Goal: Task Accomplishment & Management: Manage account settings

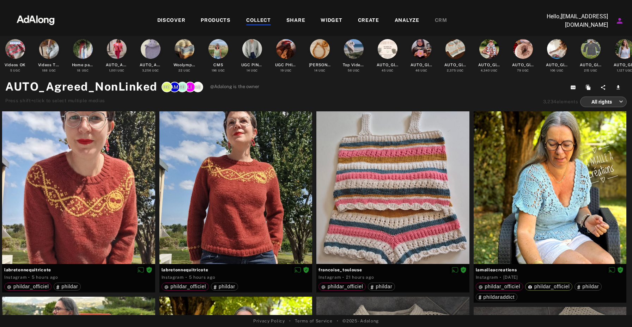
click at [256, 21] on div "COLLECT" at bounding box center [258, 21] width 25 height 8
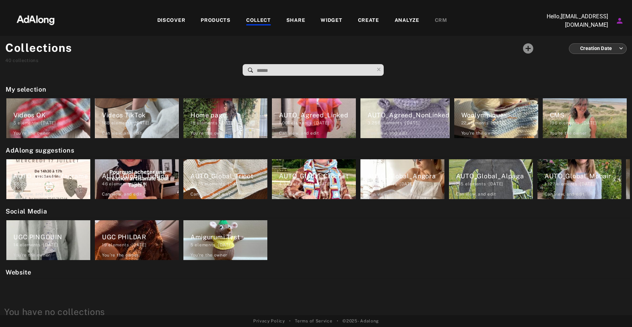
click at [162, 19] on div "DISCOVER" at bounding box center [171, 21] width 28 height 8
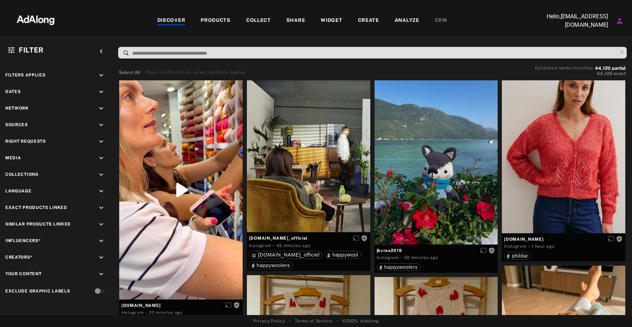
click at [255, 21] on div "COLLECT" at bounding box center [258, 21] width 25 height 8
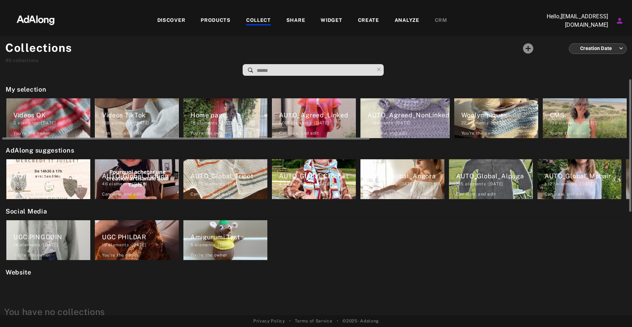
click at [221, 118] on div "Home page" at bounding box center [229, 115] width 77 height 10
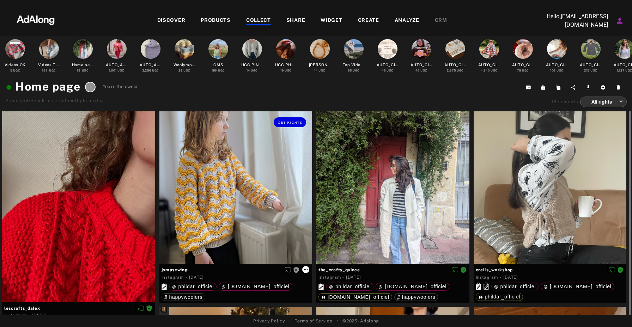
click at [307, 272] on icon at bounding box center [306, 270] width 6 height 6
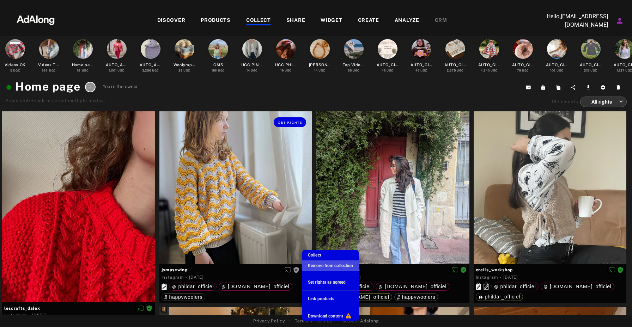
click at [319, 268] on span "Remove from collection" at bounding box center [330, 266] width 45 height 5
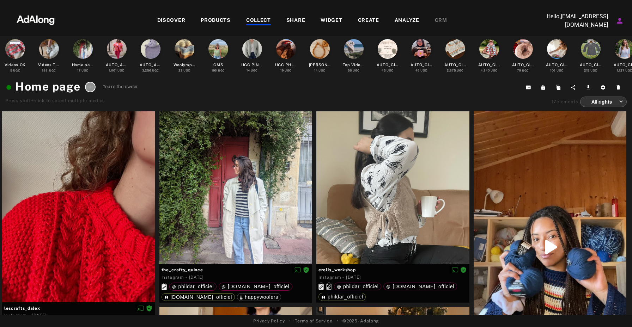
click at [261, 17] on div "COLLECT" at bounding box center [258, 21] width 25 height 8
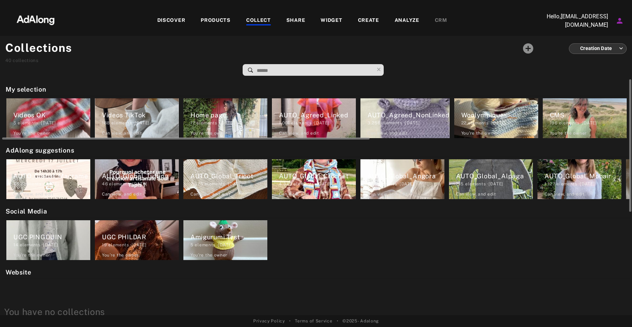
click at [326, 119] on div "AUTO_Agreed_Linked" at bounding box center [317, 115] width 77 height 10
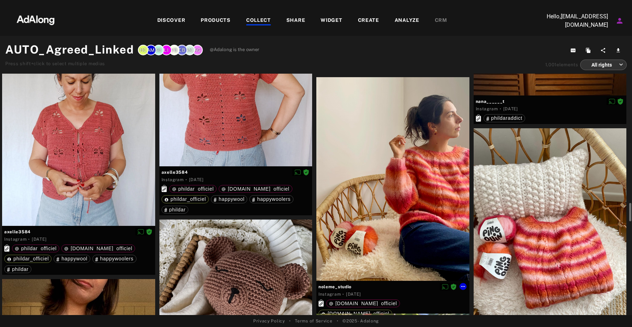
scroll to position [1944, 0]
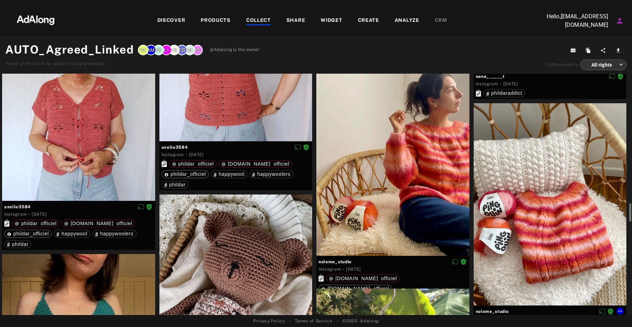
click at [534, 194] on div at bounding box center [550, 204] width 153 height 203
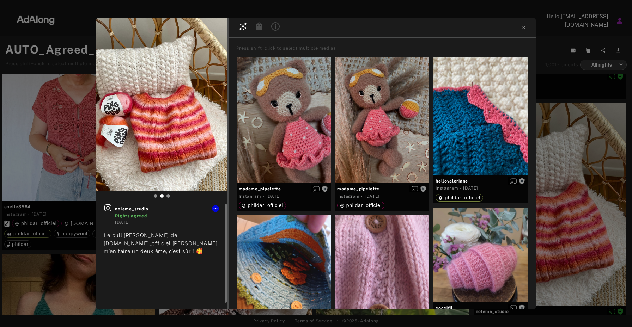
click at [218, 211] on div at bounding box center [215, 208] width 7 height 7
click at [215, 209] on icon at bounding box center [216, 209] width 6 height 6
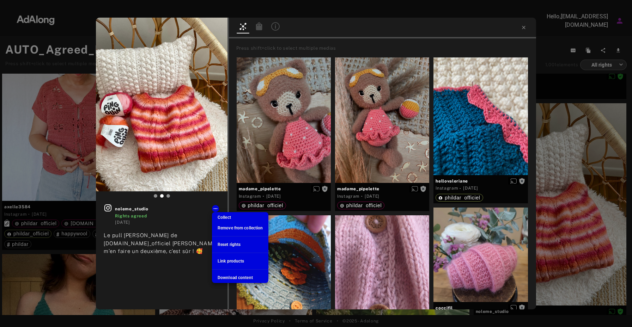
click at [191, 203] on div at bounding box center [316, 163] width 632 height 327
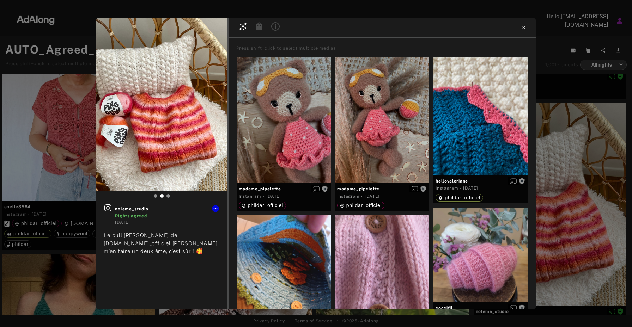
click at [522, 29] on icon at bounding box center [524, 28] width 6 height 6
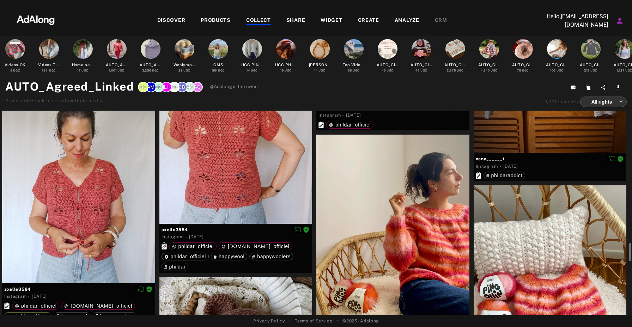
scroll to position [1891, 0]
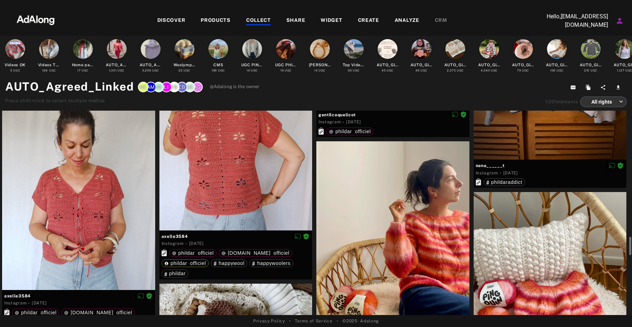
drag, startPoint x: 398, startPoint y: 168, endPoint x: 375, endPoint y: 171, distance: 22.8
click at [375, 171] on div at bounding box center [393, 244] width 153 height 204
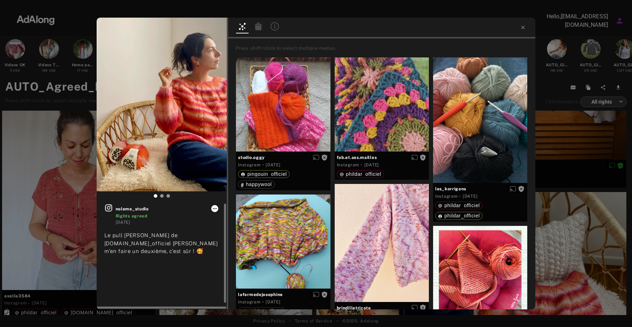
click at [215, 212] on button at bounding box center [214, 208] width 7 height 7
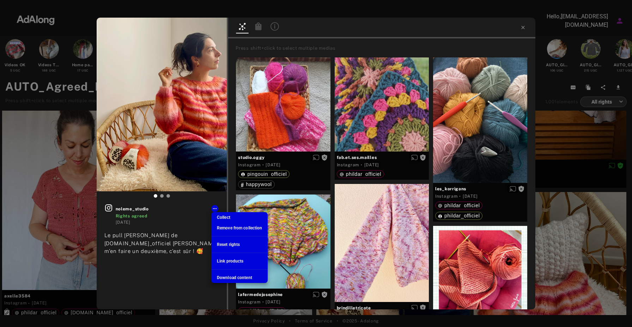
click at [229, 217] on span "Collect" at bounding box center [223, 217] width 13 height 5
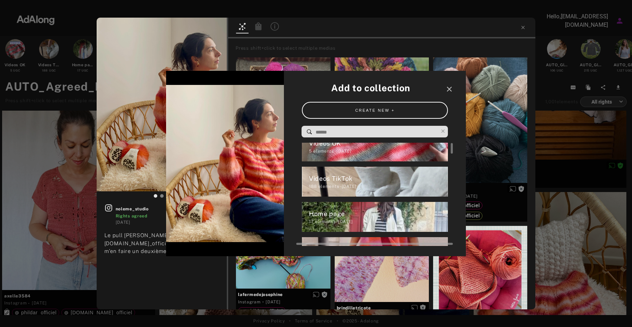
scroll to position [12, 0]
click at [385, 214] on div "Home page" at bounding box center [378, 214] width 139 height 10
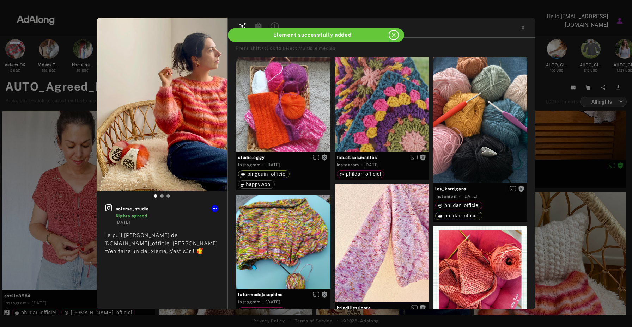
click at [397, 33] on div "close" at bounding box center [394, 35] width 10 height 10
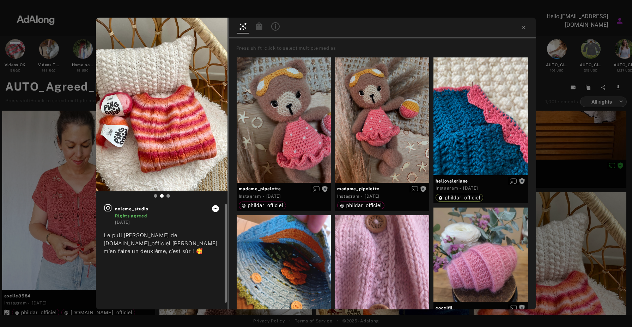
click at [214, 210] on icon at bounding box center [216, 209] width 6 height 6
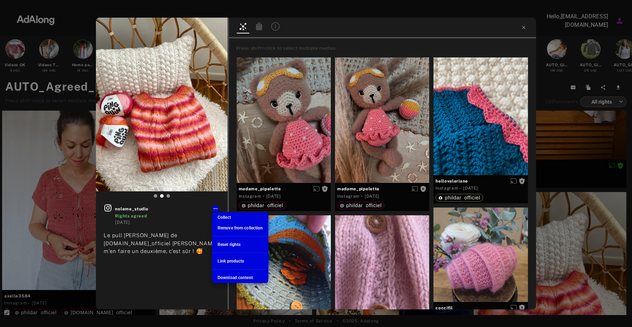
click at [240, 217] on li "Collect" at bounding box center [240, 217] width 56 height 11
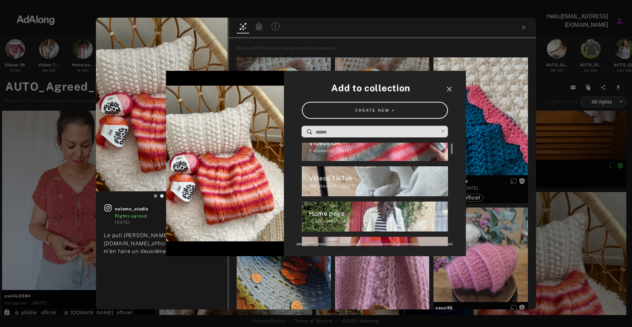
click at [373, 210] on div "Home page" at bounding box center [378, 214] width 139 height 10
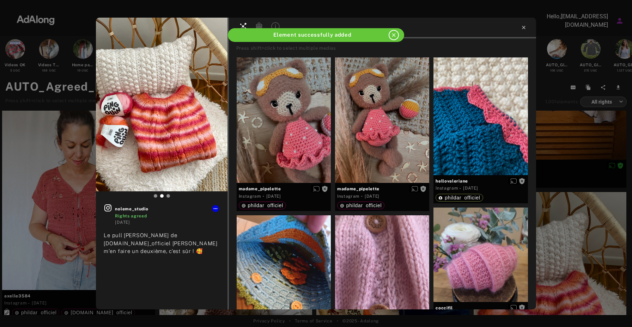
click at [523, 28] on icon at bounding box center [523, 27] width 3 height 3
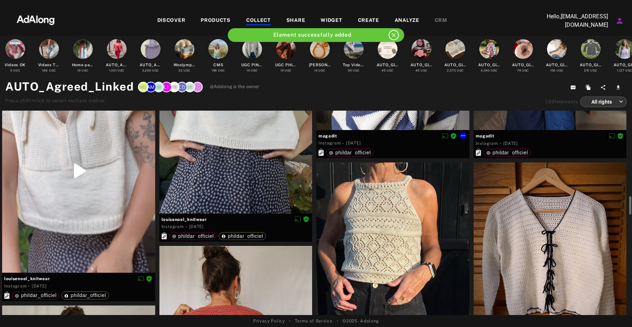
scroll to position [1660, 0]
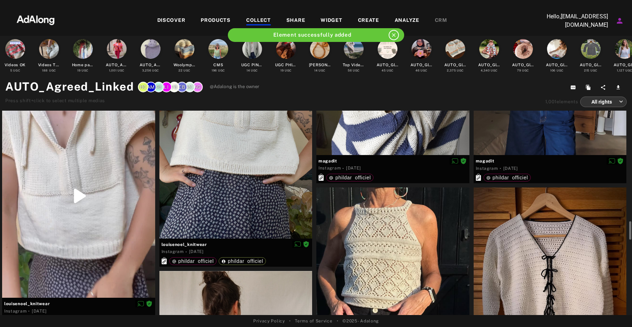
click at [267, 24] on div at bounding box center [258, 24] width 25 height 1
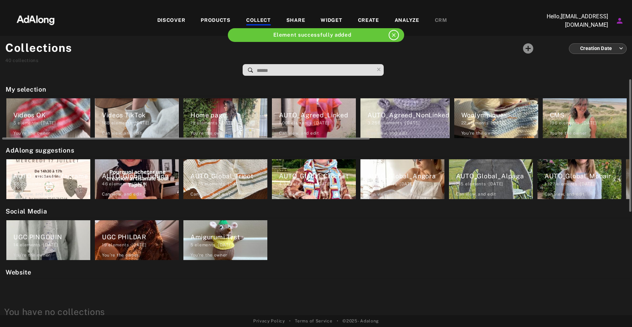
click at [225, 122] on div "19 elements · [DATE]" at bounding box center [229, 123] width 77 height 6
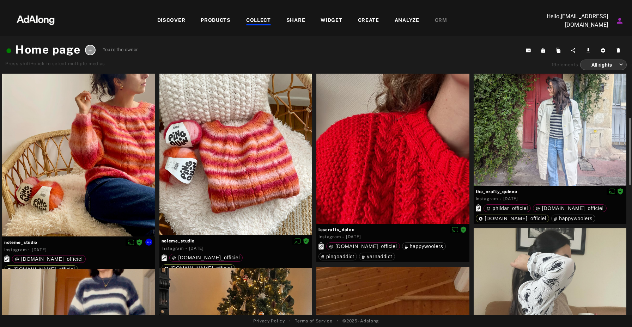
scroll to position [69, 0]
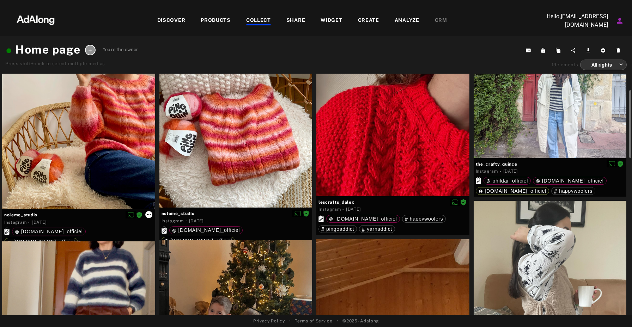
click at [149, 215] on icon at bounding box center [149, 215] width 6 height 6
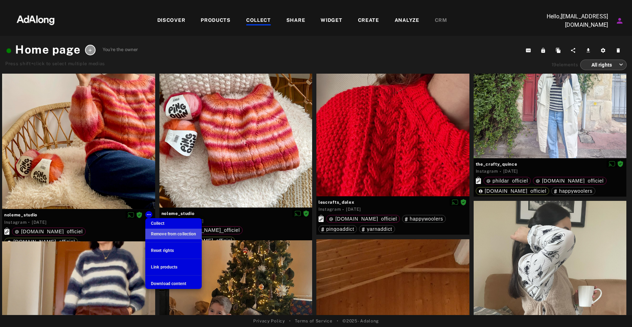
click at [175, 234] on span "Remove from collection" at bounding box center [173, 234] width 45 height 5
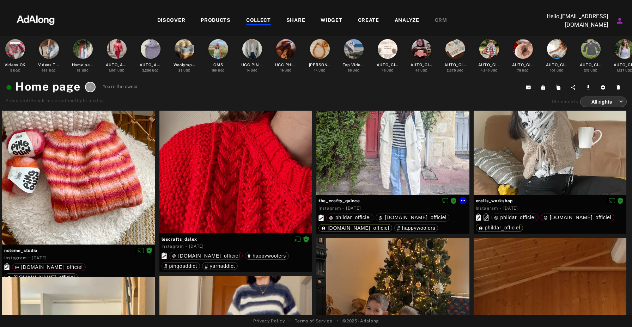
scroll to position [0, 0]
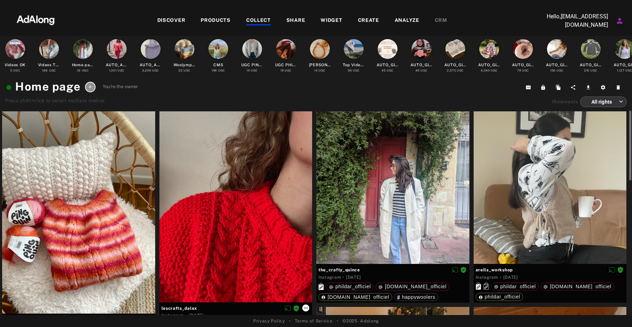
click at [305, 309] on icon at bounding box center [306, 309] width 6 height 6
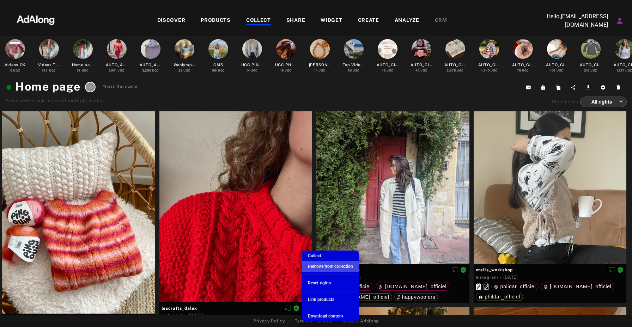
click at [326, 268] on span "Remove from collection" at bounding box center [330, 266] width 45 height 5
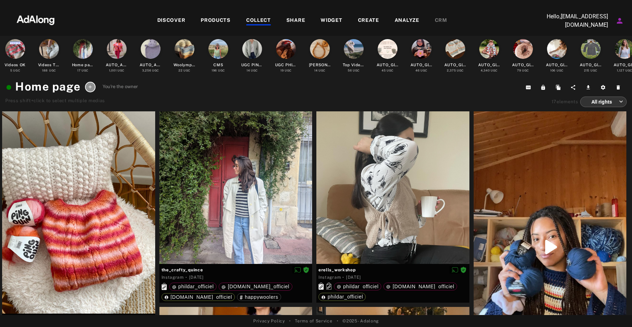
click at [265, 19] on div "COLLECT" at bounding box center [258, 21] width 25 height 8
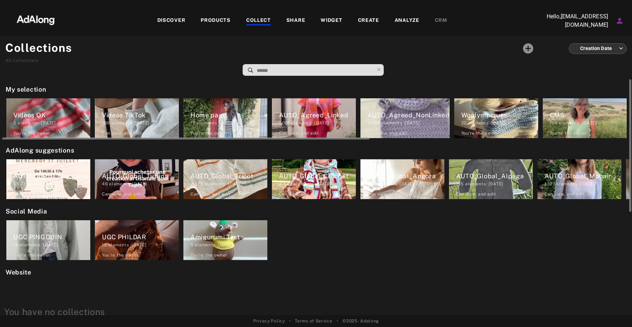
click at [308, 114] on div "AUTO_Agreed_Linked" at bounding box center [317, 115] width 77 height 10
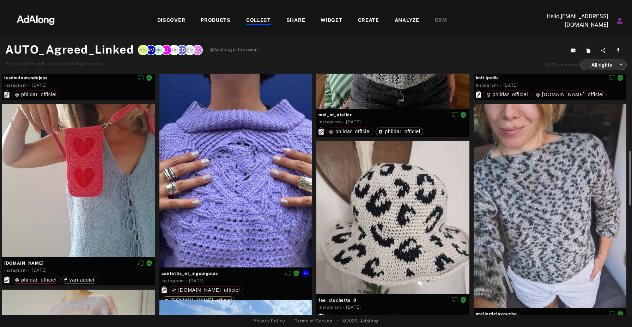
scroll to position [401, 0]
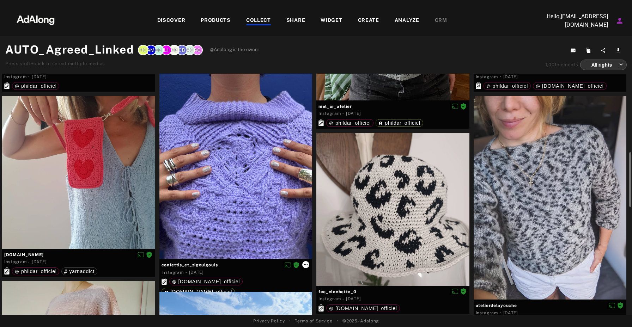
click at [306, 265] on icon at bounding box center [306, 265] width 6 height 6
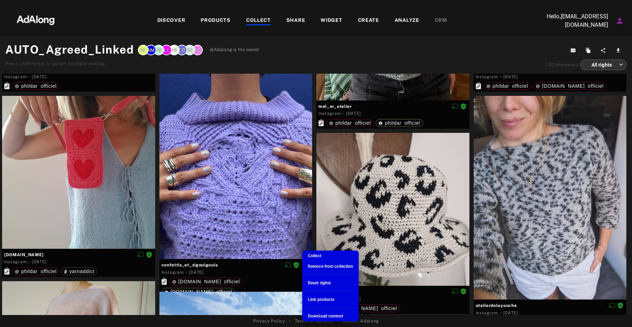
click at [322, 256] on li "Collect" at bounding box center [330, 256] width 56 height 11
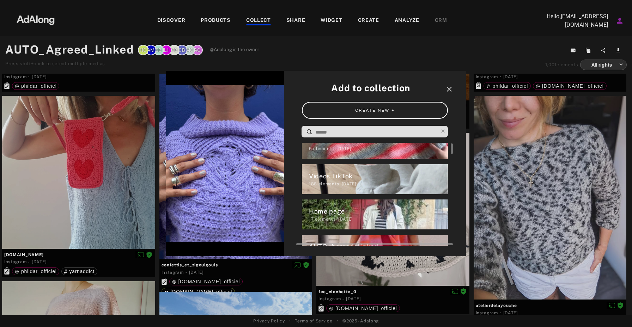
scroll to position [15, 0]
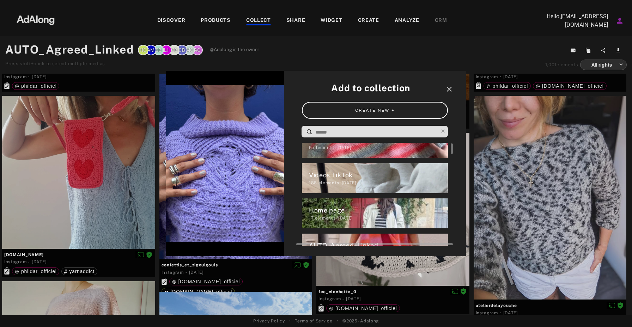
click at [376, 210] on div "Home page" at bounding box center [378, 211] width 139 height 10
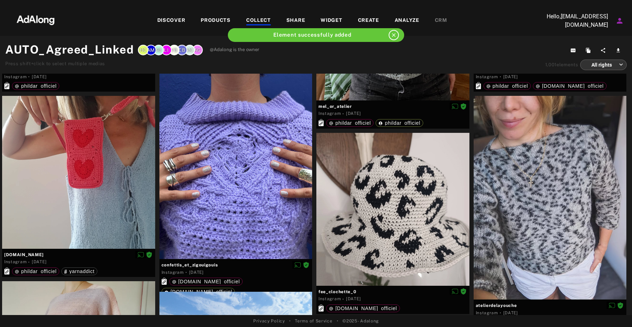
click at [262, 19] on div "COLLECT" at bounding box center [258, 21] width 25 height 8
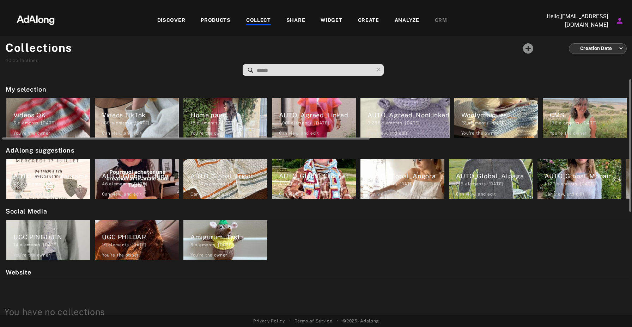
click at [338, 125] on div "1,001 elements · [DATE]" at bounding box center [317, 123] width 77 height 6
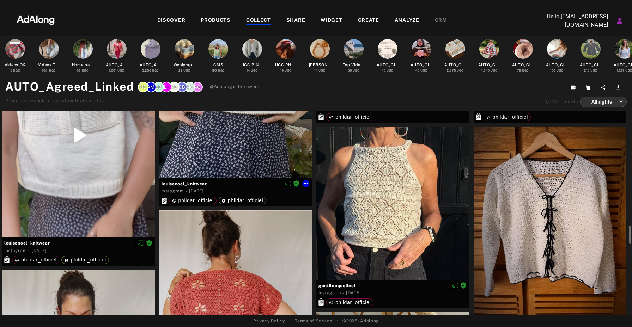
scroll to position [1741, 0]
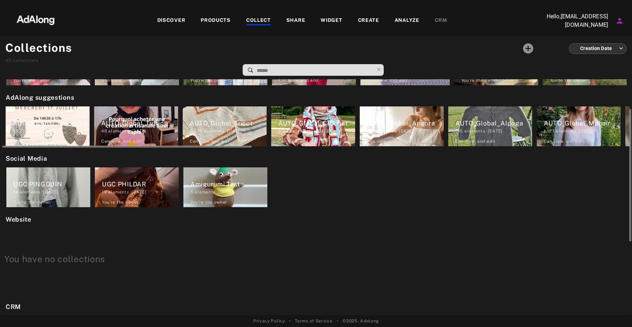
scroll to position [61, 0]
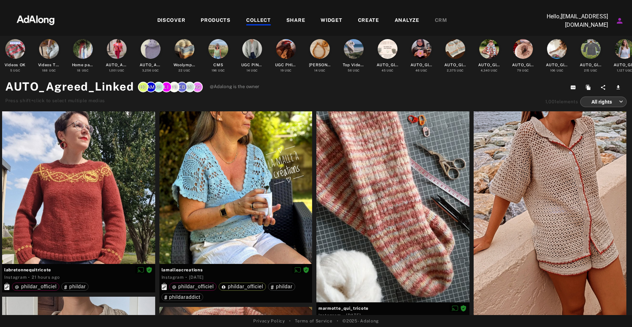
click at [257, 19] on div "COLLECT" at bounding box center [258, 21] width 25 height 8
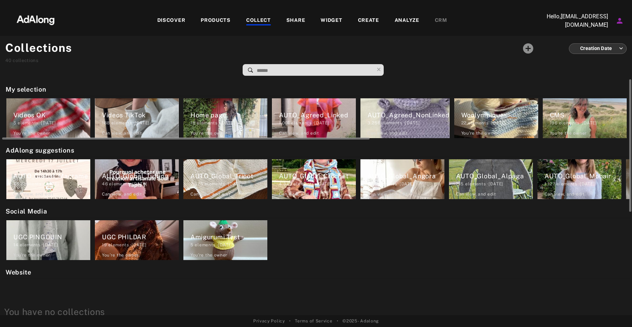
click at [317, 124] on div "1,001 elements · [DATE]" at bounding box center [317, 123] width 77 height 6
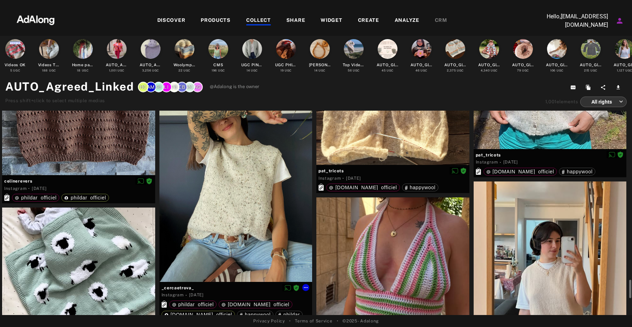
scroll to position [2558, 0]
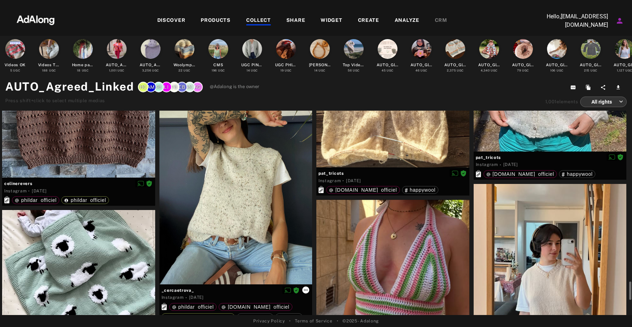
click at [305, 292] on icon at bounding box center [306, 291] width 6 height 6
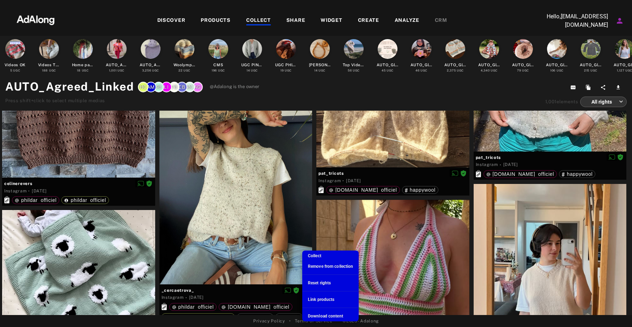
click at [318, 256] on span "Collect" at bounding box center [314, 256] width 13 height 5
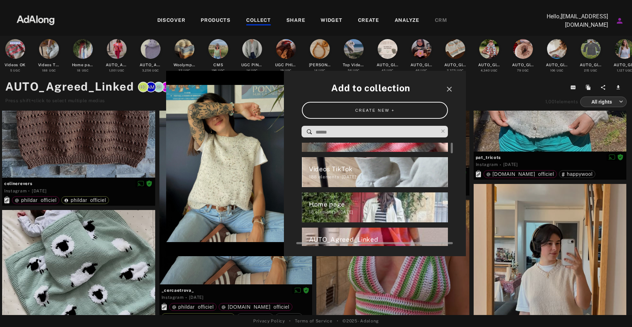
scroll to position [21, 0]
click at [380, 204] on div "Home page" at bounding box center [378, 204] width 139 height 10
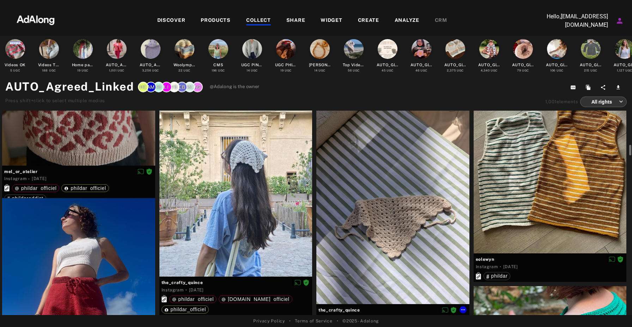
scroll to position [1127, 0]
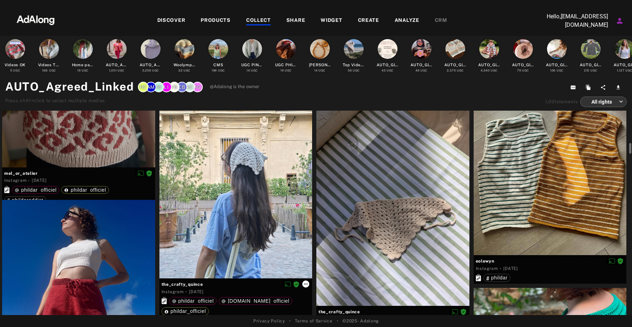
click at [306, 287] on icon at bounding box center [306, 285] width 6 height 6
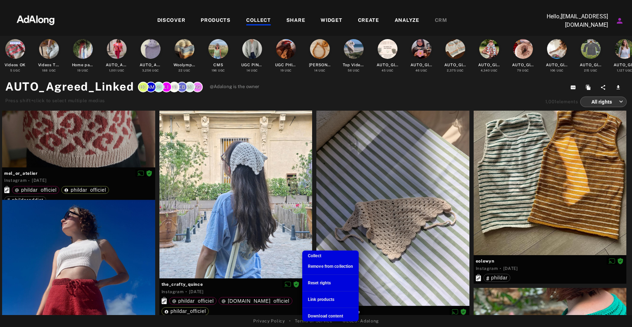
click at [319, 257] on span "Collect" at bounding box center [314, 256] width 13 height 5
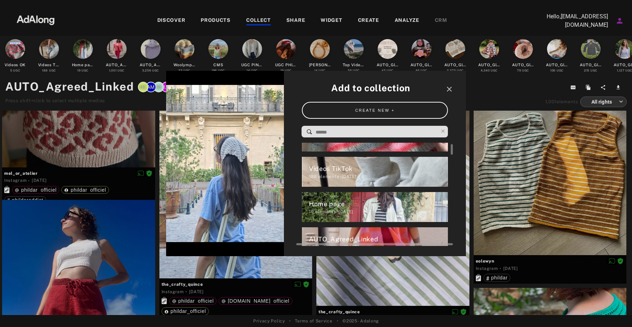
click at [373, 205] on div "Home page" at bounding box center [378, 204] width 139 height 10
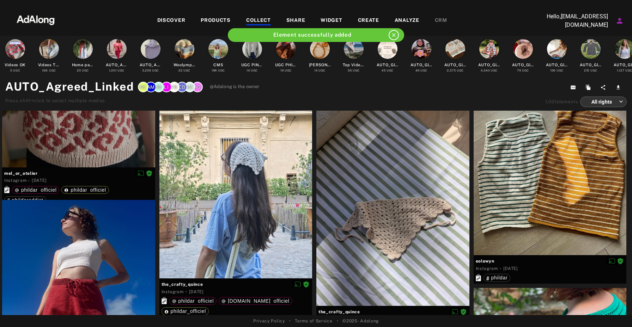
click at [257, 19] on div "COLLECT" at bounding box center [258, 21] width 25 height 8
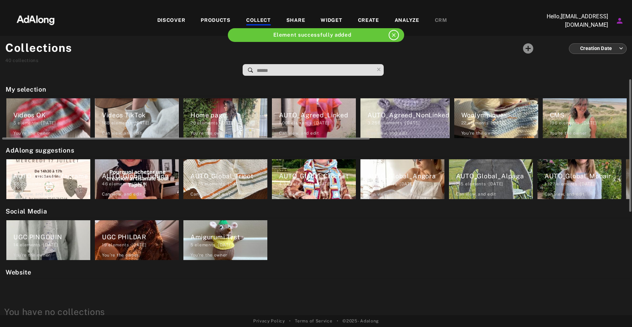
click at [223, 123] on div "20 elements · [DATE]" at bounding box center [229, 123] width 77 height 6
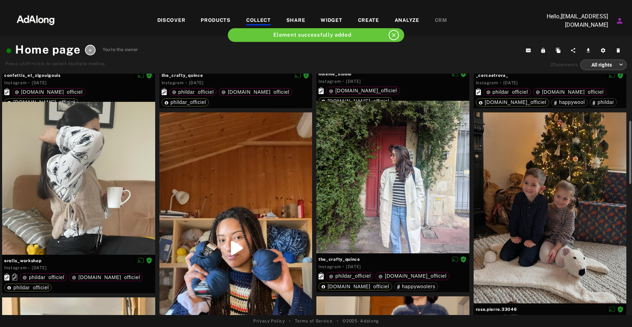
scroll to position [229, 0]
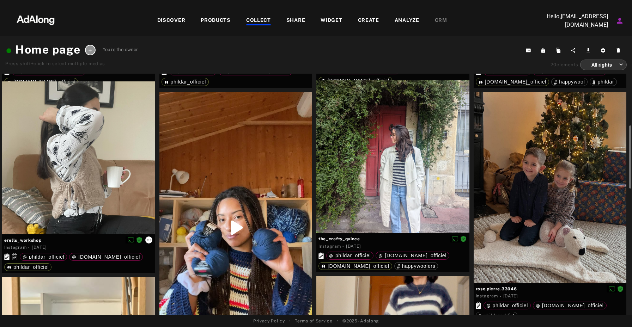
click at [150, 240] on icon at bounding box center [149, 240] width 4 height 1
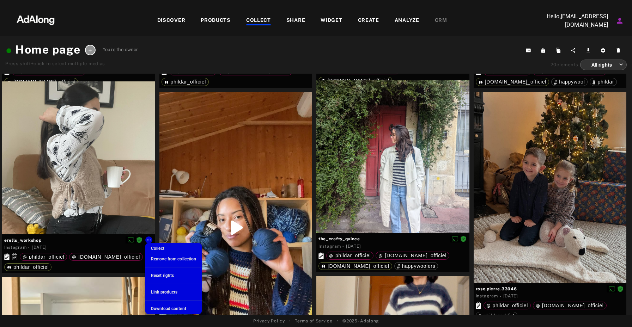
click at [172, 259] on span "Remove from collection" at bounding box center [173, 259] width 45 height 5
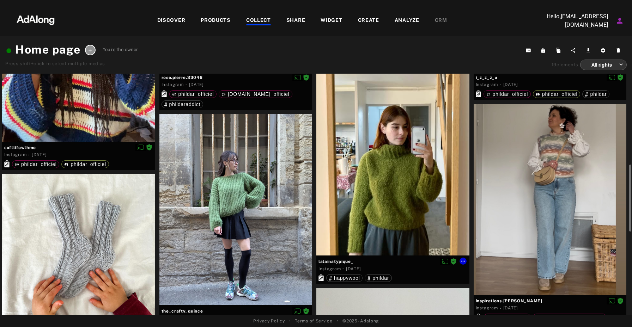
scroll to position [446, 0]
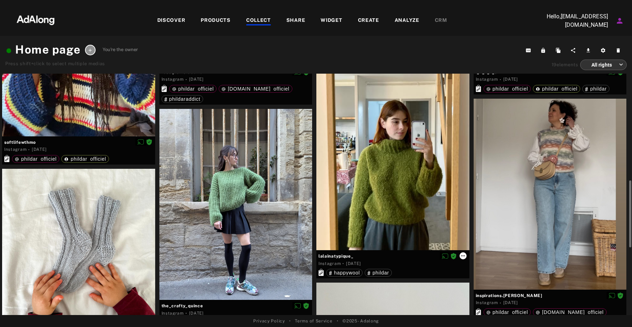
click at [463, 259] on icon at bounding box center [464, 256] width 6 height 6
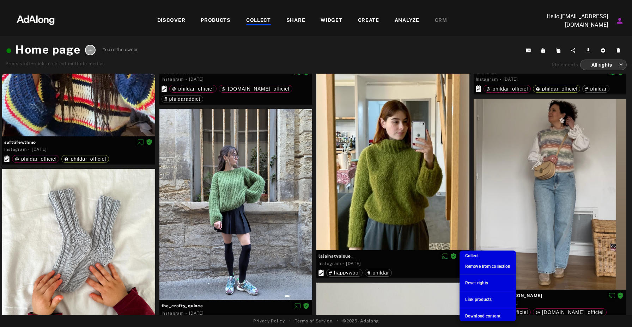
click at [477, 267] on span "Remove from collection" at bounding box center [487, 266] width 45 height 5
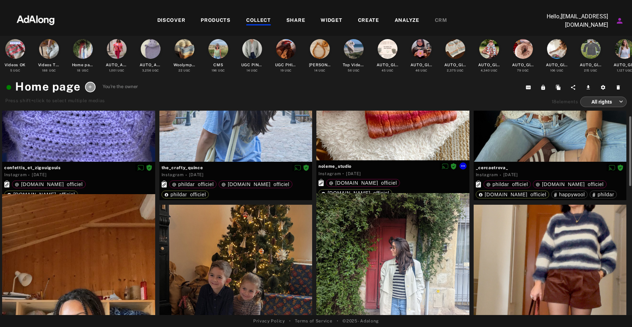
scroll to position [0, 0]
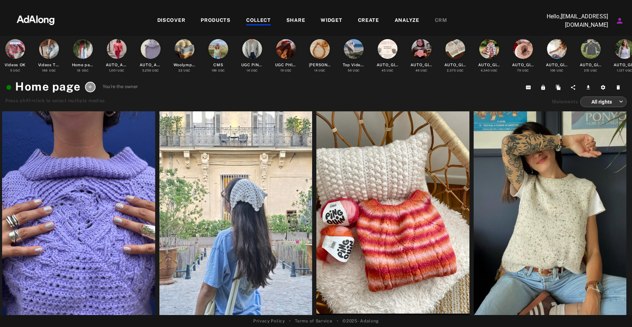
click at [253, 19] on div "COLLECT" at bounding box center [258, 21] width 25 height 8
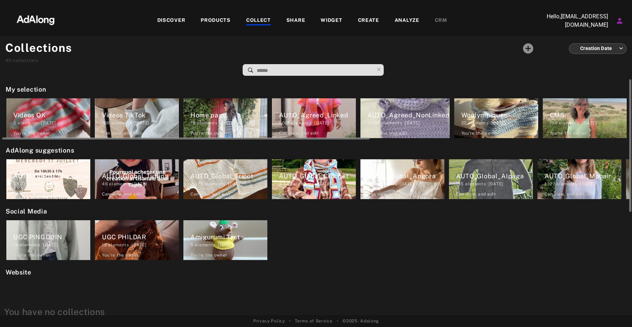
click at [429, 113] on div "AUTO_Agreed_NonLinked" at bounding box center [409, 115] width 82 height 10
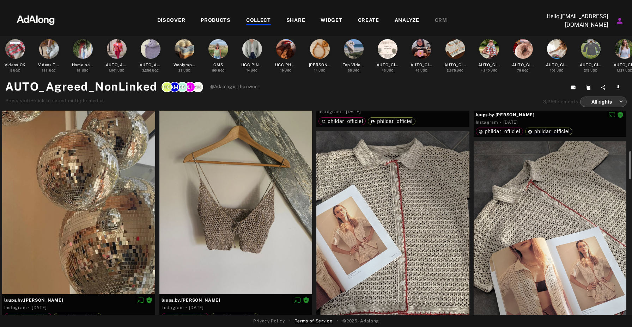
scroll to position [424, 0]
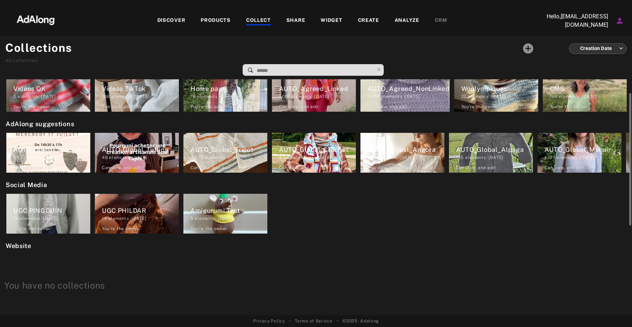
scroll to position [25, 0]
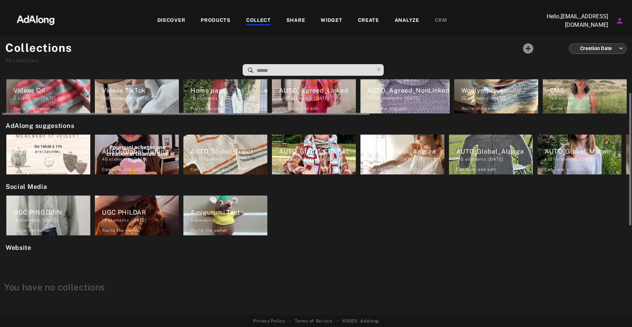
click at [415, 95] on div "3,256 elements · [DATE]" at bounding box center [409, 98] width 82 height 6
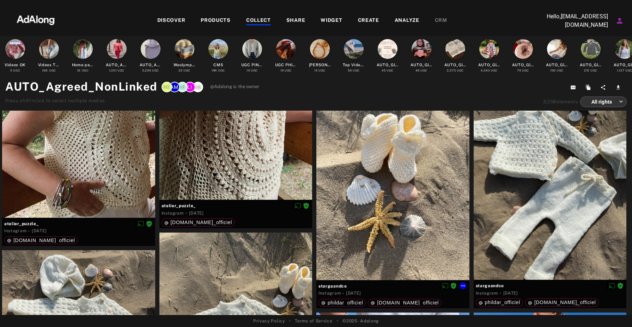
scroll to position [3531, 0]
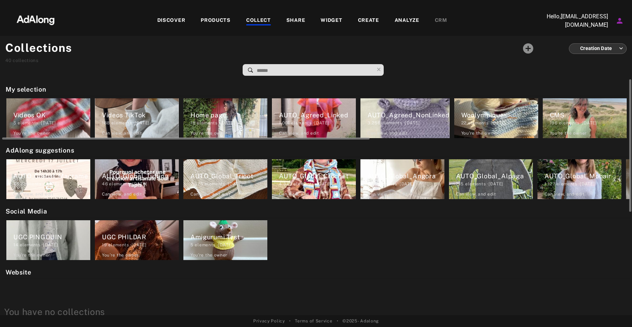
click at [226, 118] on div "Home page" at bounding box center [229, 115] width 77 height 10
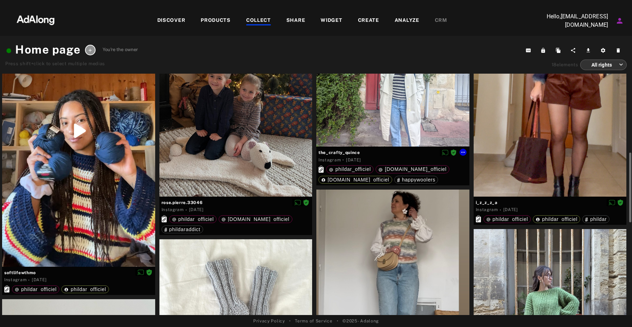
scroll to position [325, 0]
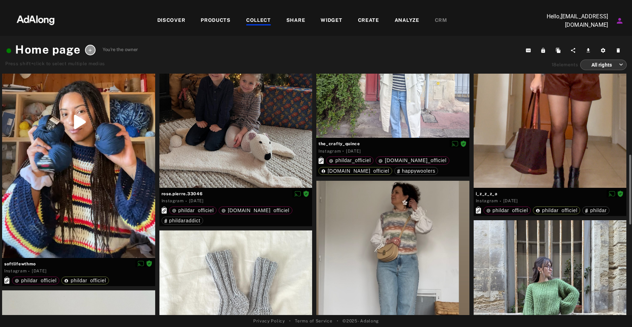
click at [259, 18] on div "COLLECT" at bounding box center [258, 21] width 25 height 8
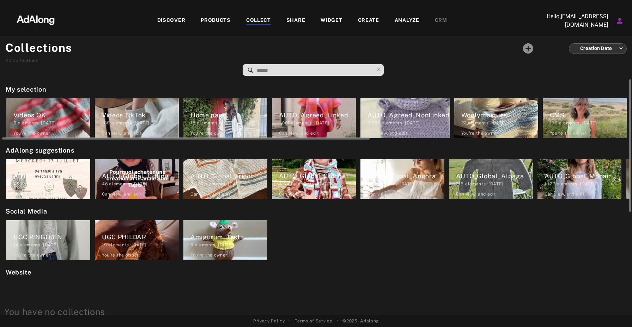
click at [322, 120] on div "AUTO_Agreed_Linked" at bounding box center [317, 115] width 77 height 10
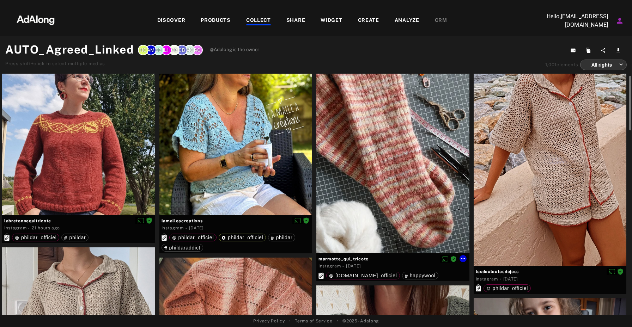
scroll to position [13, 0]
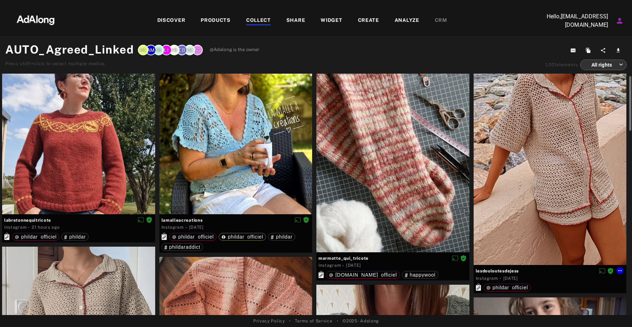
click at [569, 191] on div at bounding box center [550, 163] width 153 height 204
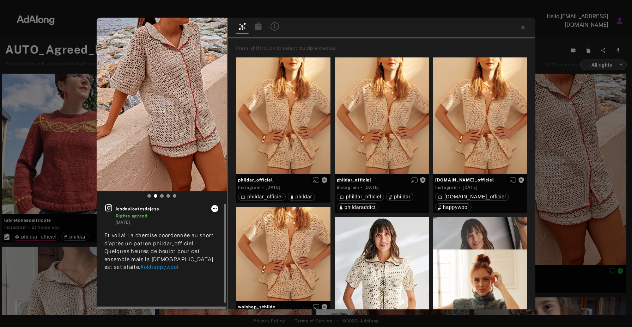
click at [218, 209] on icon at bounding box center [215, 209] width 6 height 6
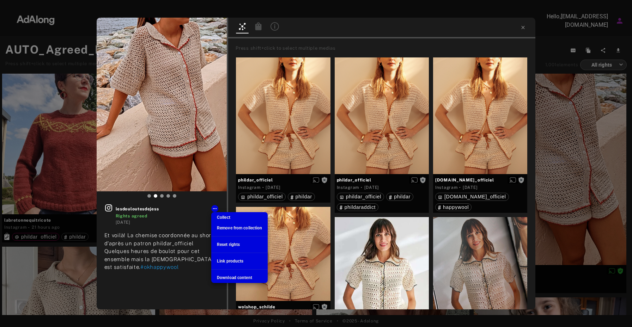
click at [229, 218] on span "Collect" at bounding box center [223, 217] width 13 height 5
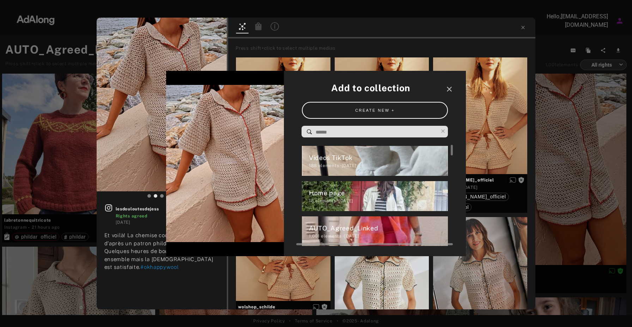
scroll to position [33, 0]
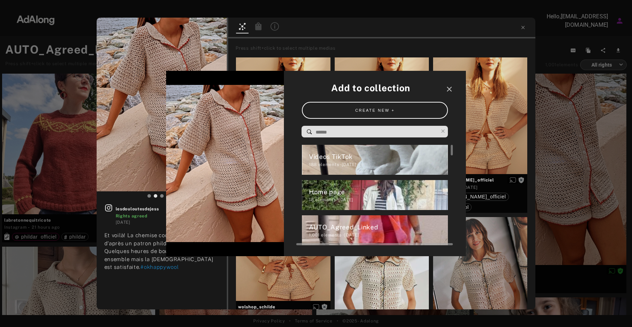
click at [391, 187] on div "Home page" at bounding box center [378, 192] width 139 height 10
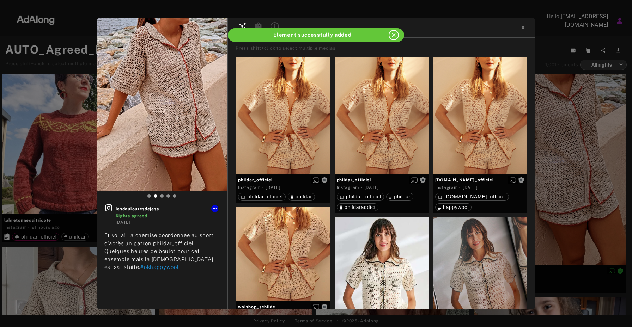
click at [523, 29] on icon at bounding box center [524, 28] width 6 height 6
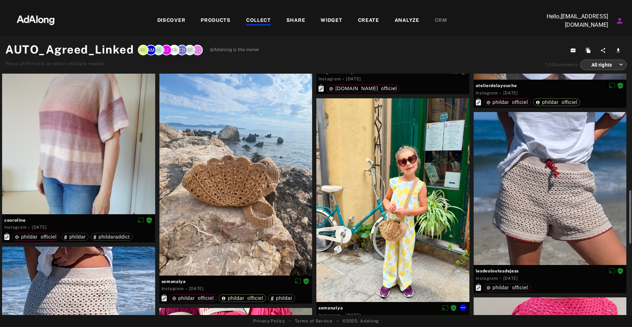
scroll to position [621, 0]
